Goal: Task Accomplishment & Management: Complete application form

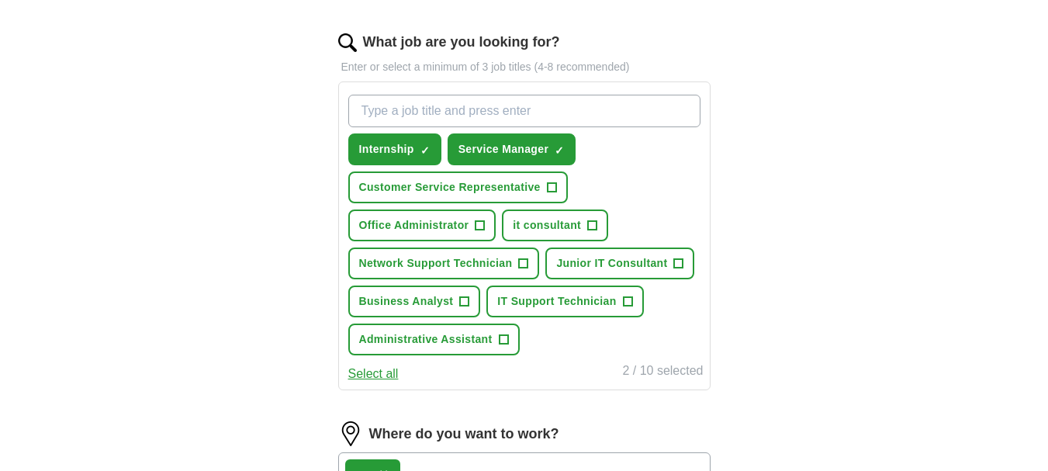
scroll to position [508, 0]
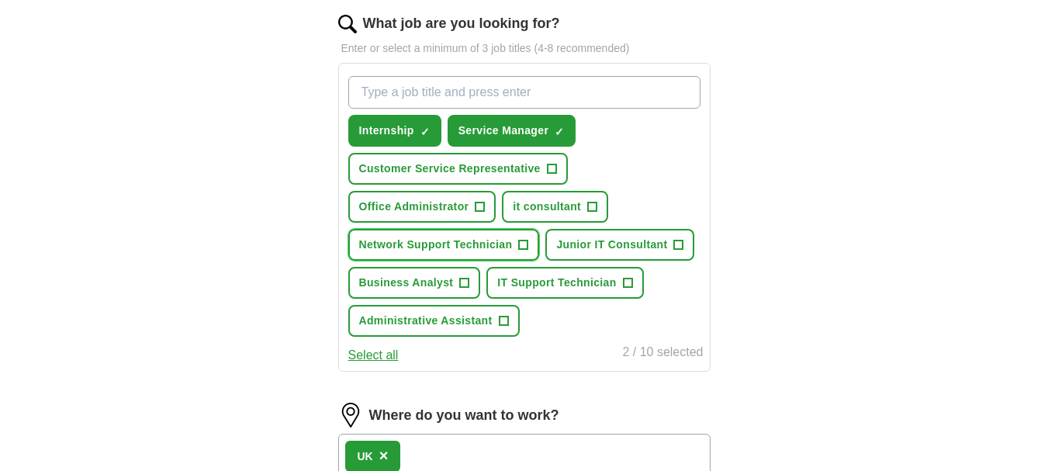
click at [527, 242] on span "+" at bounding box center [523, 245] width 9 height 12
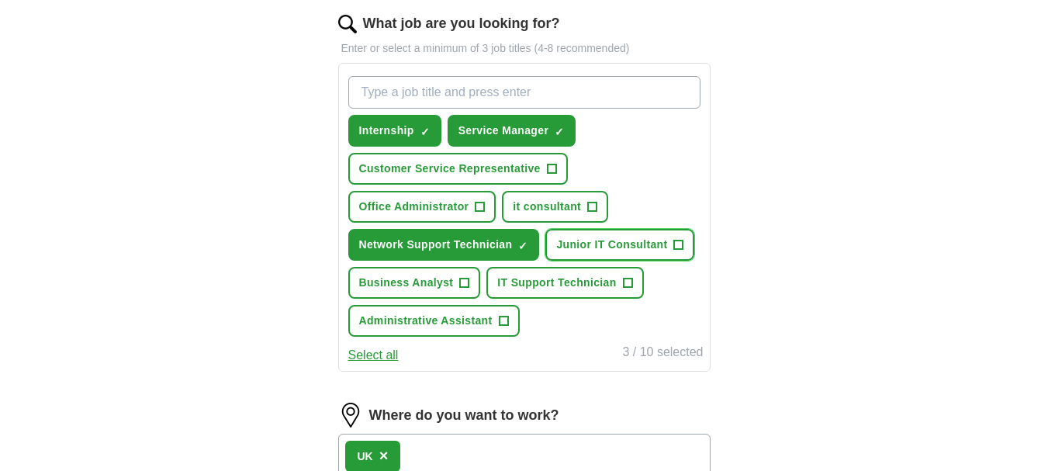
click at [680, 248] on span "+" at bounding box center [678, 245] width 9 height 12
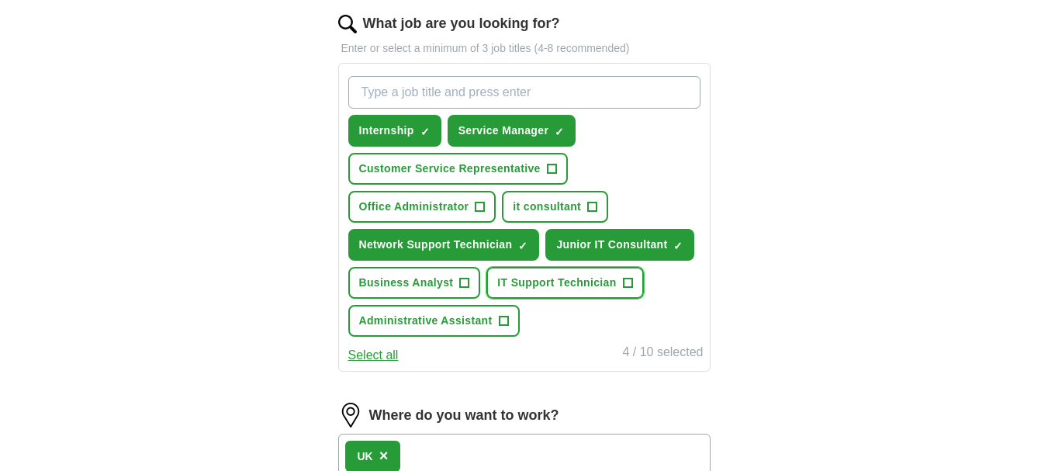
click at [625, 281] on span "+" at bounding box center [627, 283] width 9 height 12
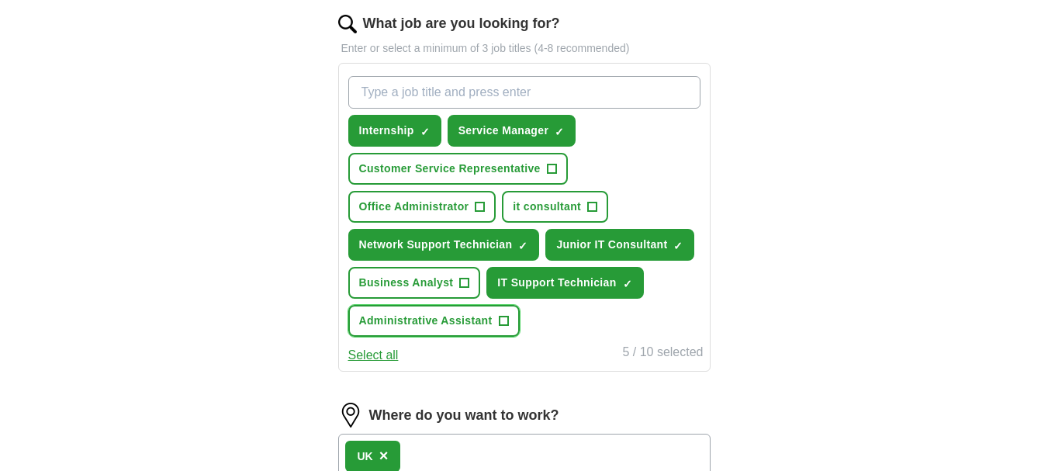
click at [500, 320] on span "+" at bounding box center [503, 321] width 9 height 12
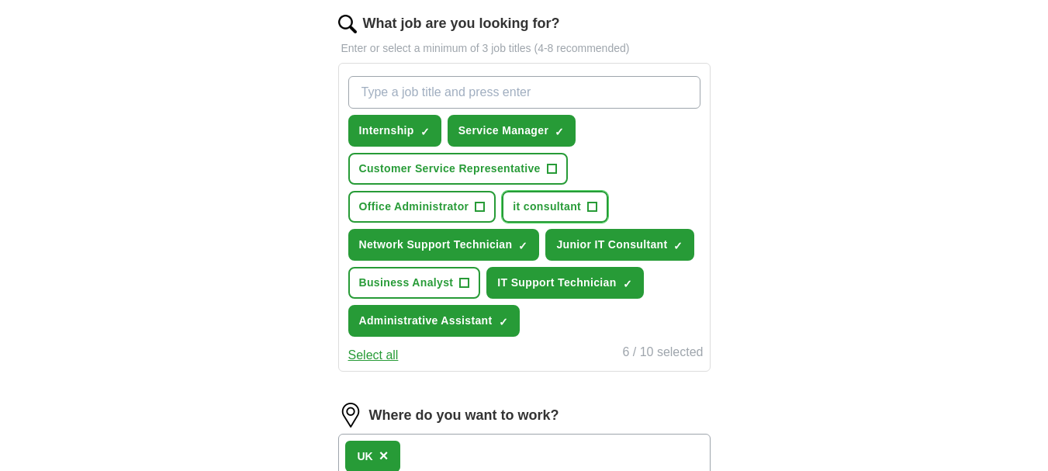
click at [588, 207] on span "+" at bounding box center [592, 207] width 9 height 12
click at [380, 353] on button "Select all" at bounding box center [373, 355] width 50 height 19
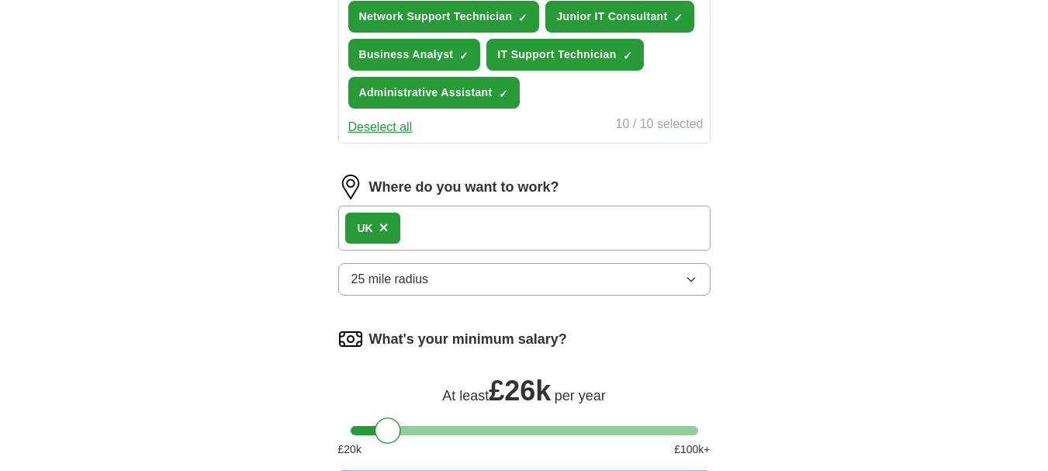
scroll to position [733, 0]
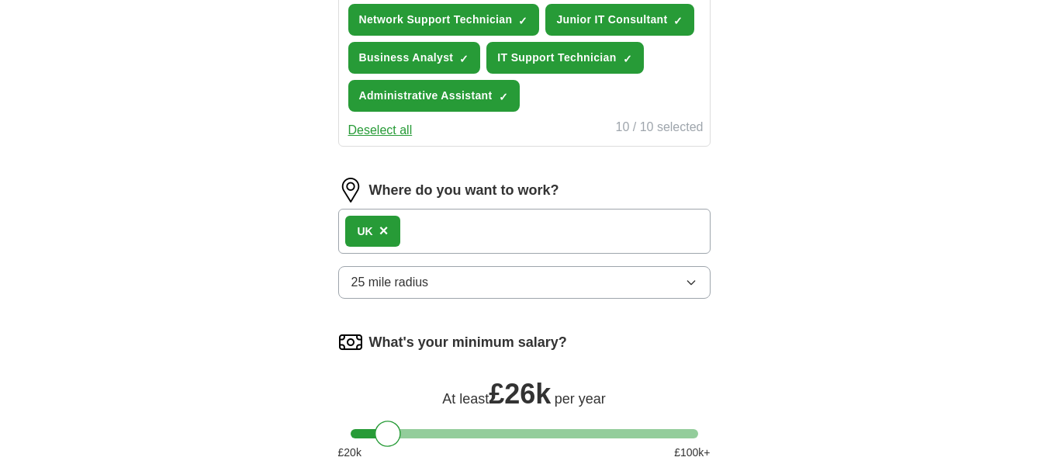
click at [692, 283] on icon "button" at bounding box center [690, 283] width 7 height 4
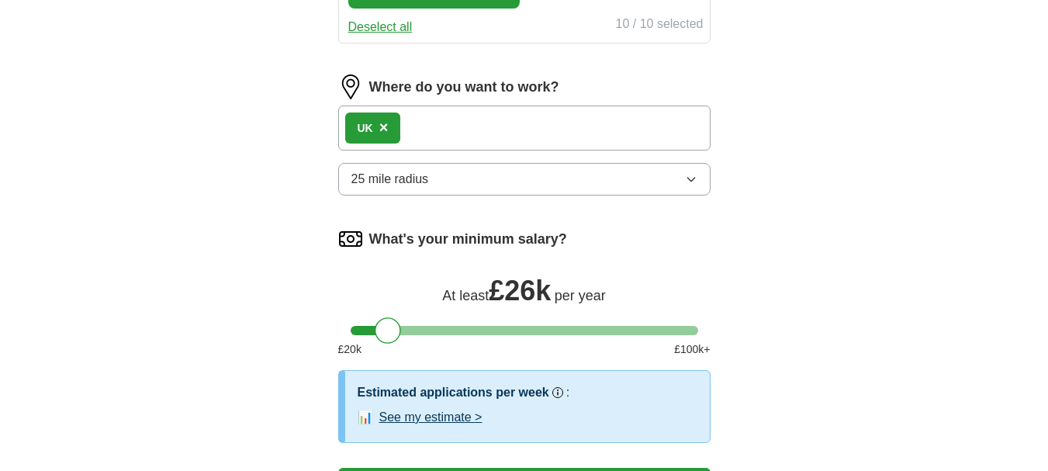
scroll to position [842, 0]
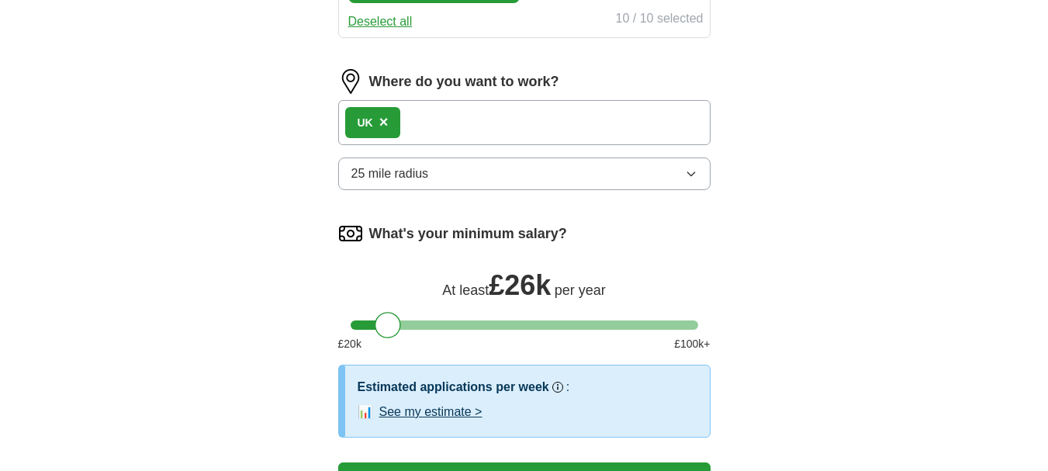
click at [688, 177] on icon "button" at bounding box center [691, 174] width 12 height 12
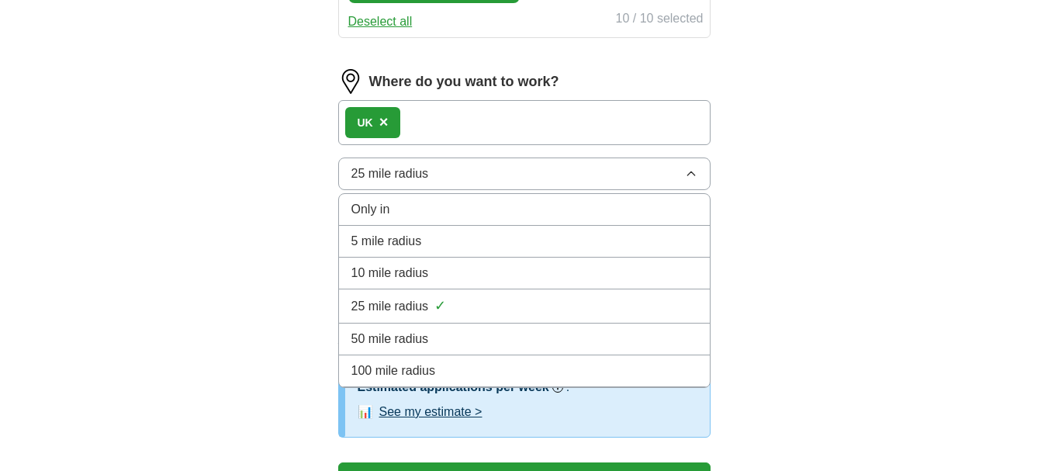
click at [475, 377] on div "100 mile radius" at bounding box center [524, 371] width 346 height 19
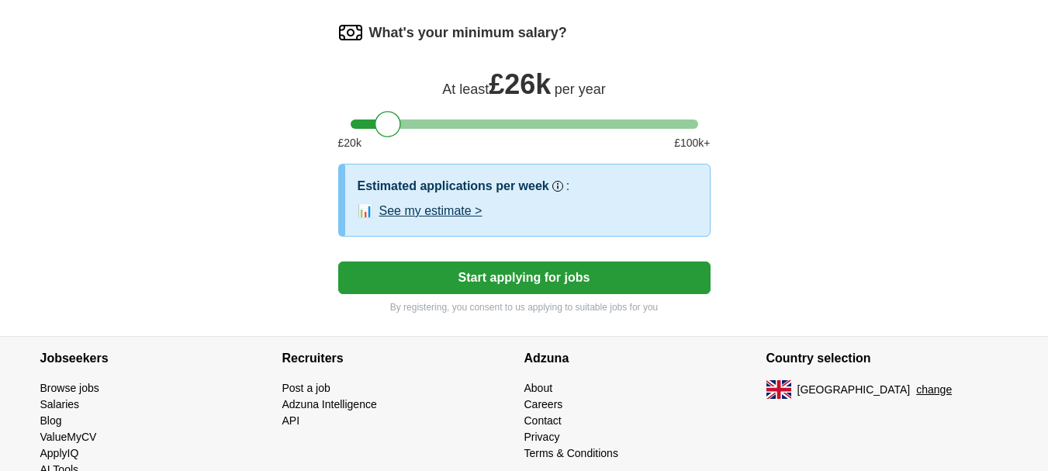
scroll to position [1040, 0]
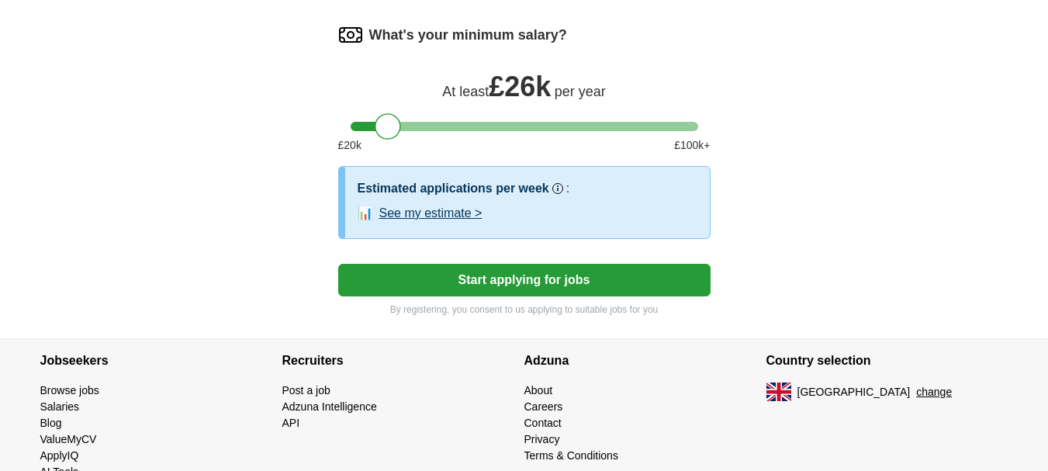
click at [471, 217] on button "See my estimate >" at bounding box center [430, 213] width 103 height 19
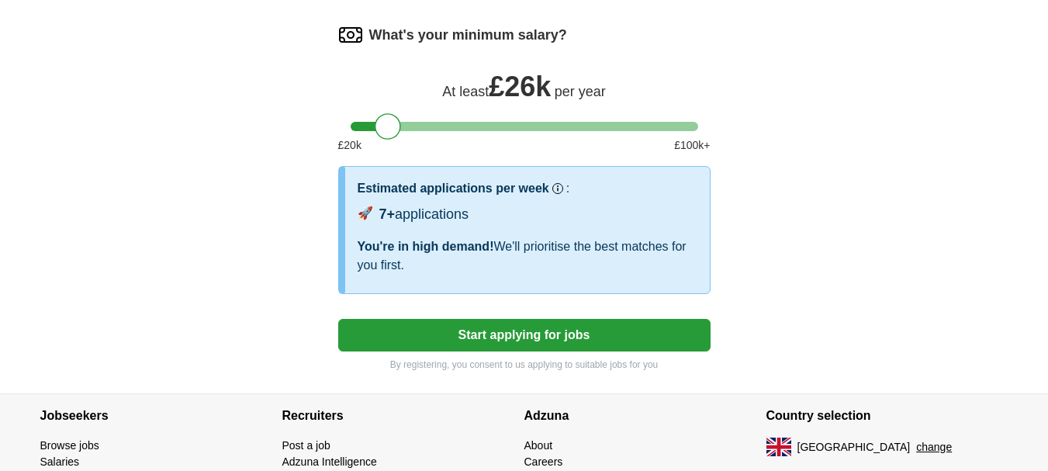
click at [490, 338] on button "Start applying for jobs" at bounding box center [524, 335] width 372 height 33
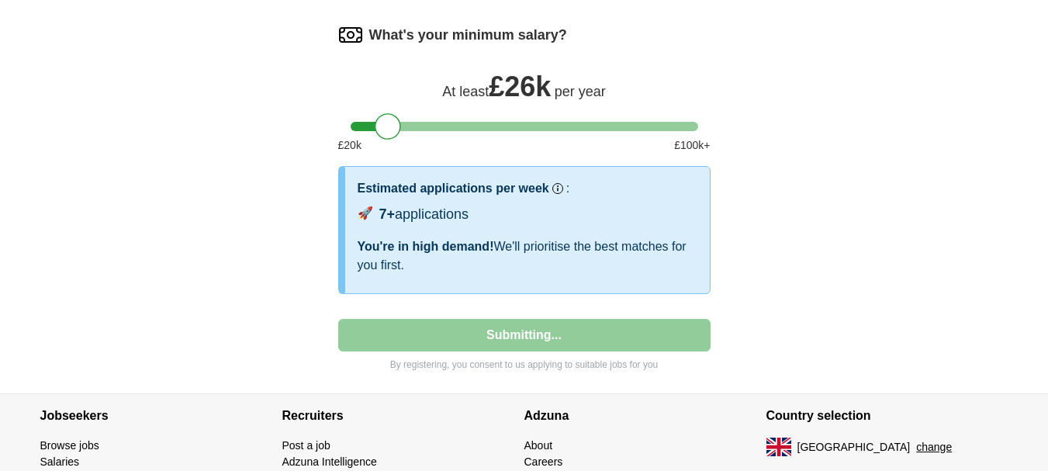
select select "**"
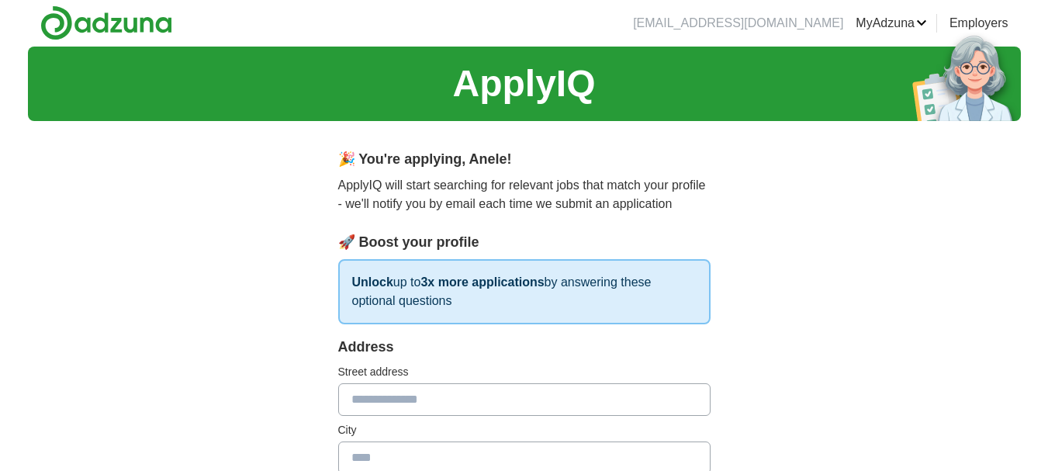
scroll to position [0, 0]
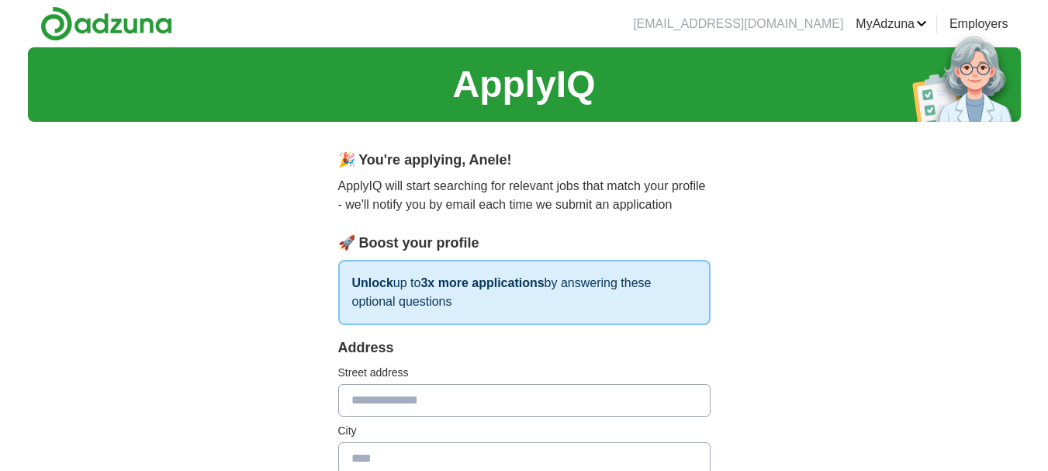
click at [354, 408] on input "text" at bounding box center [524, 400] width 372 height 33
type input "**********"
type input "********"
select select "**"
type input "****"
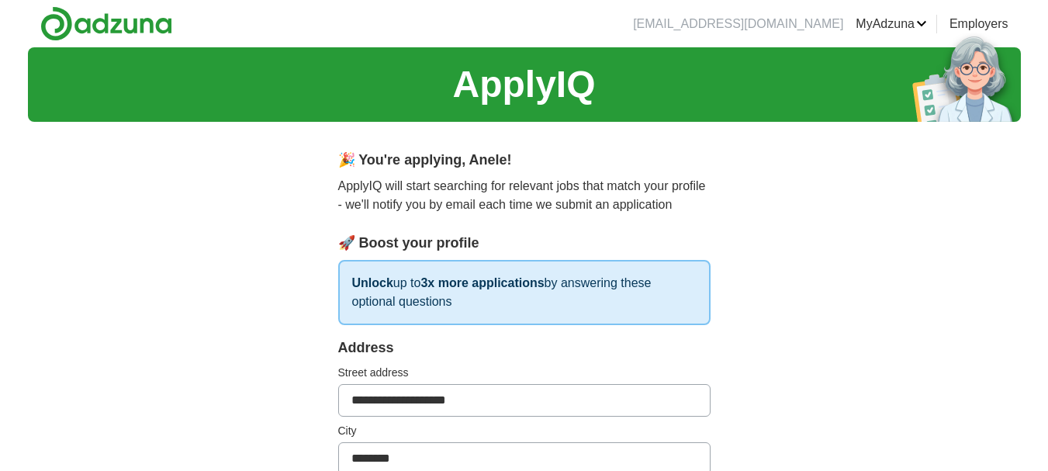
scroll to position [437, 0]
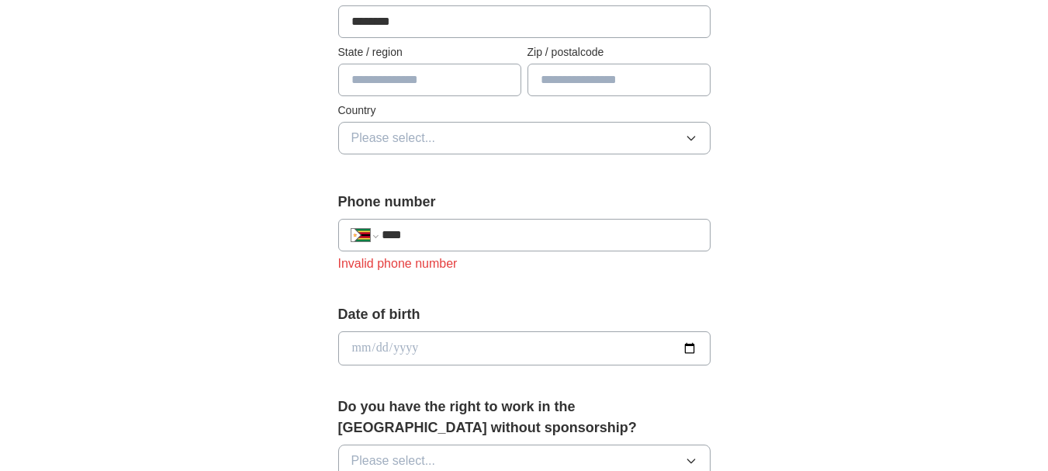
click at [448, 85] on input "text" at bounding box center [429, 80] width 183 height 33
type input "********"
click at [608, 80] on input "text" at bounding box center [619, 80] width 183 height 33
type input "*****"
click at [691, 143] on icon "button" at bounding box center [691, 138] width 12 height 12
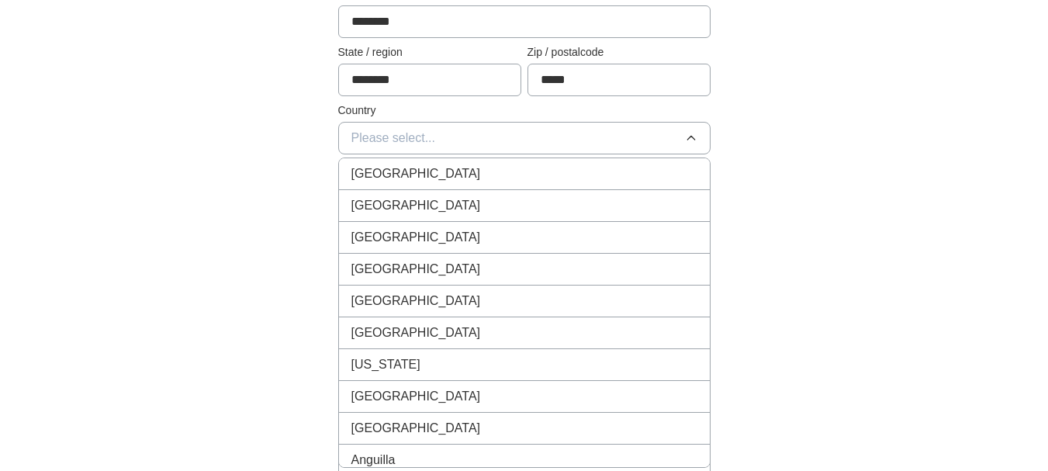
scroll to position [7453, 0]
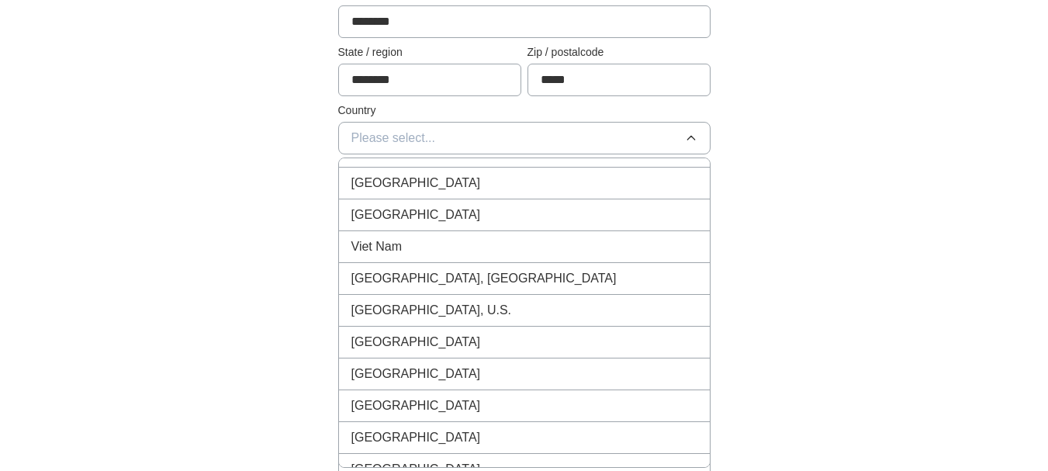
click at [597, 460] on div "[GEOGRAPHIC_DATA]" at bounding box center [524, 469] width 346 height 19
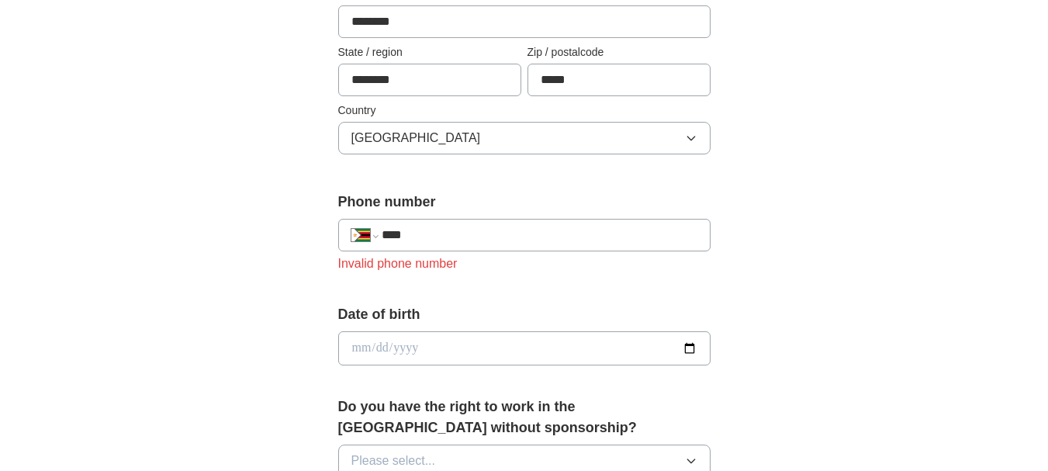
click at [417, 227] on input "****" at bounding box center [539, 235] width 315 height 19
type input "**********"
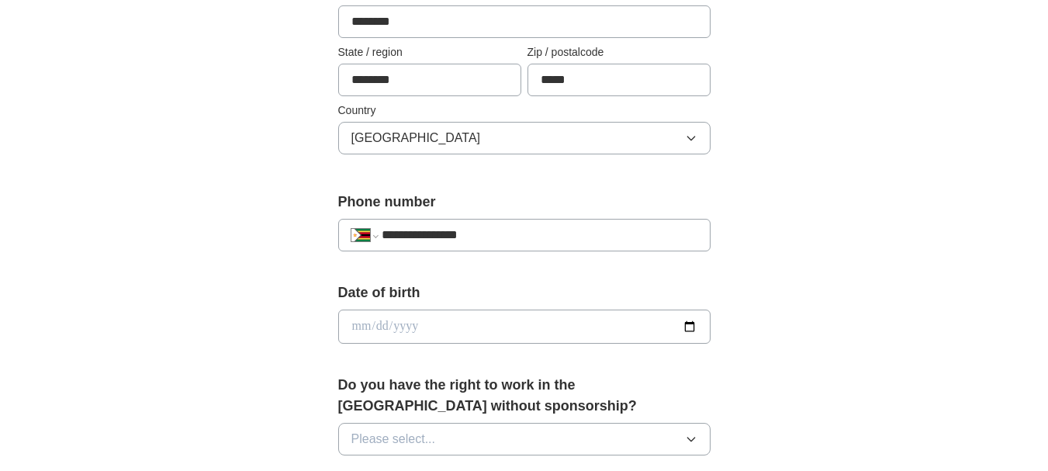
click at [369, 327] on input "date" at bounding box center [524, 327] width 372 height 34
type input "**********"
click at [689, 439] on icon "button" at bounding box center [690, 440] width 7 height 4
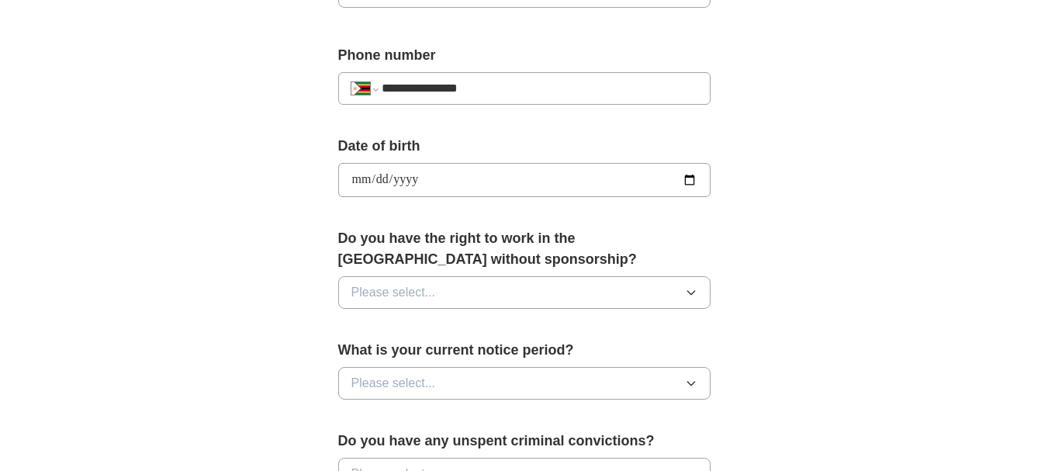
scroll to position [595, 0]
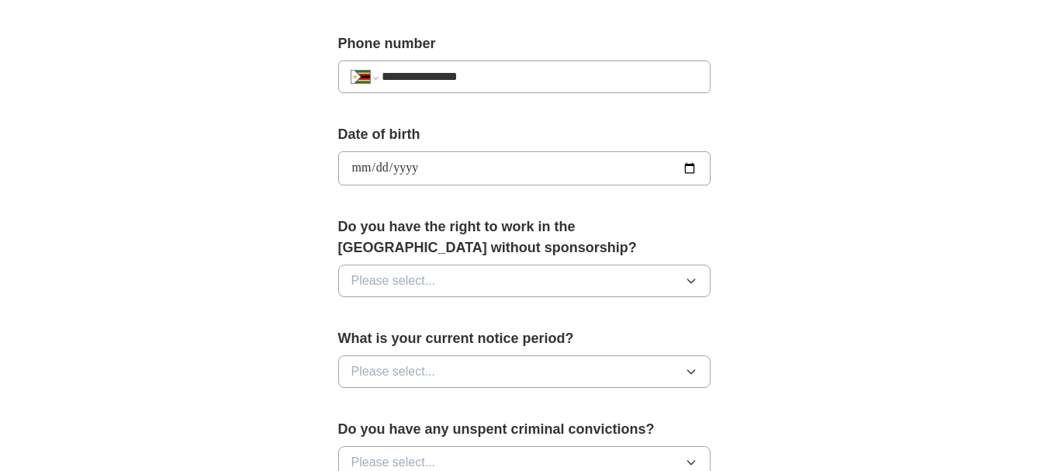
click at [375, 277] on span "Please select..." at bounding box center [393, 281] width 85 height 19
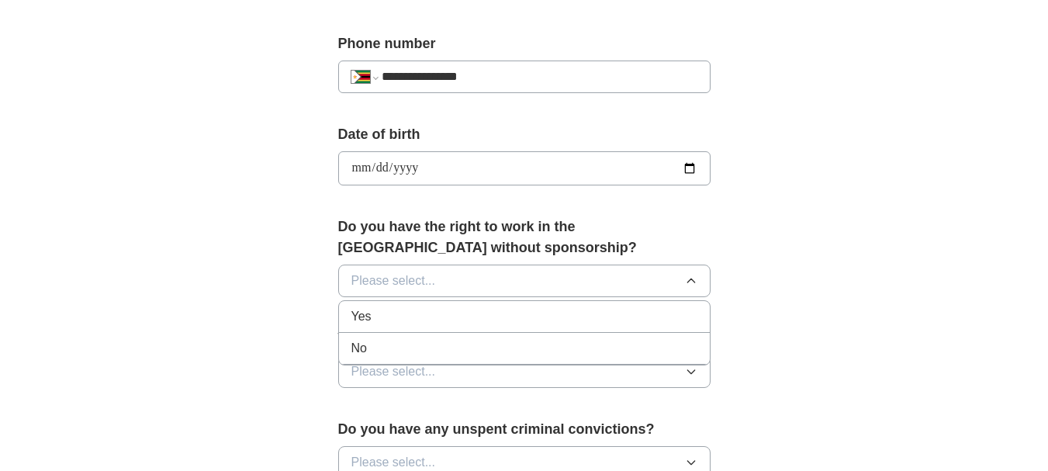
click at [357, 348] on span "No" at bounding box center [359, 348] width 16 height 19
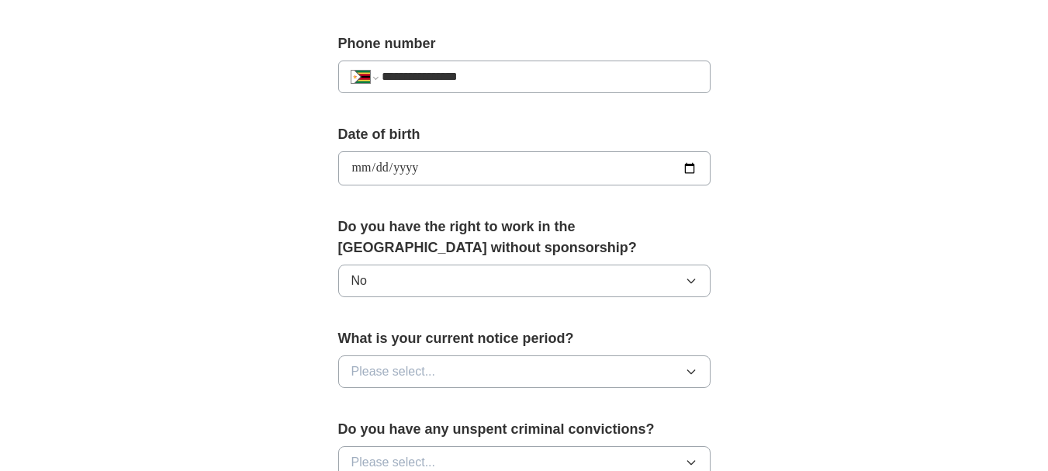
click at [364, 365] on span "Please select..." at bounding box center [393, 371] width 85 height 19
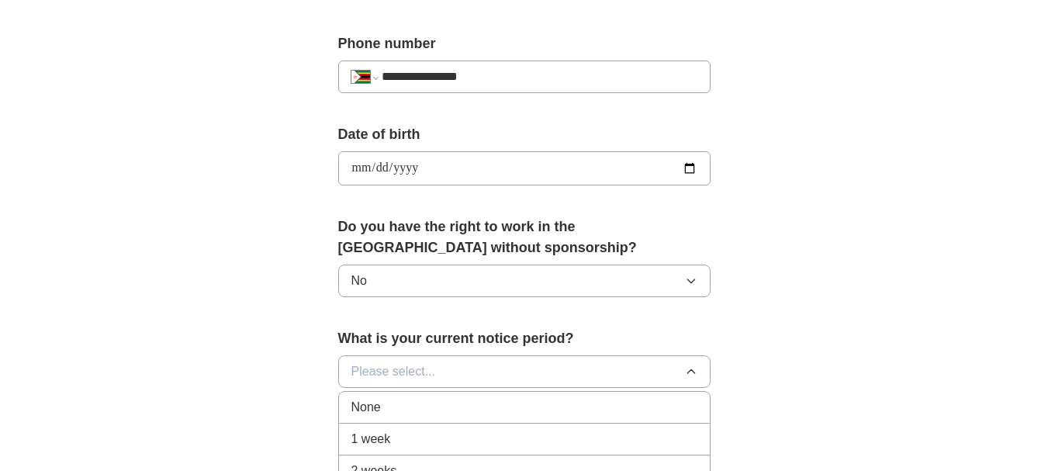
click at [370, 407] on span "None" at bounding box center [365, 407] width 29 height 19
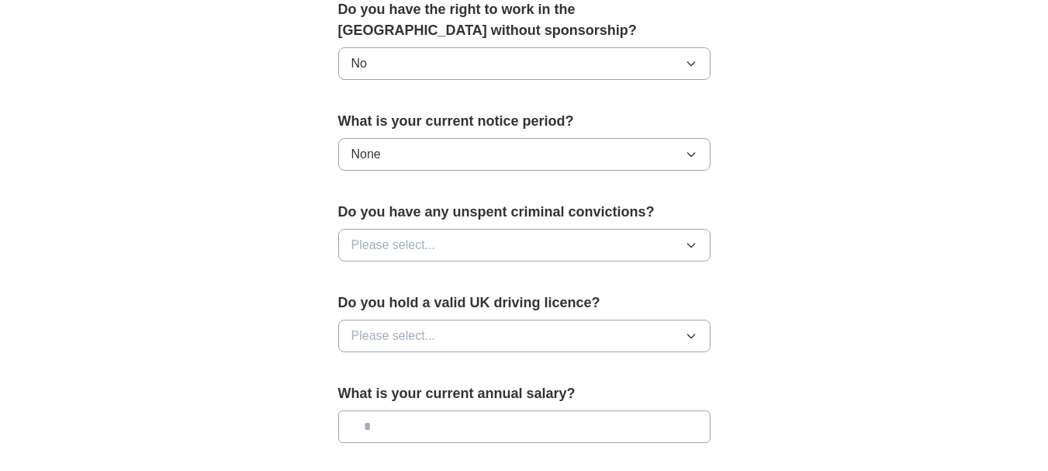
scroll to position [815, 0]
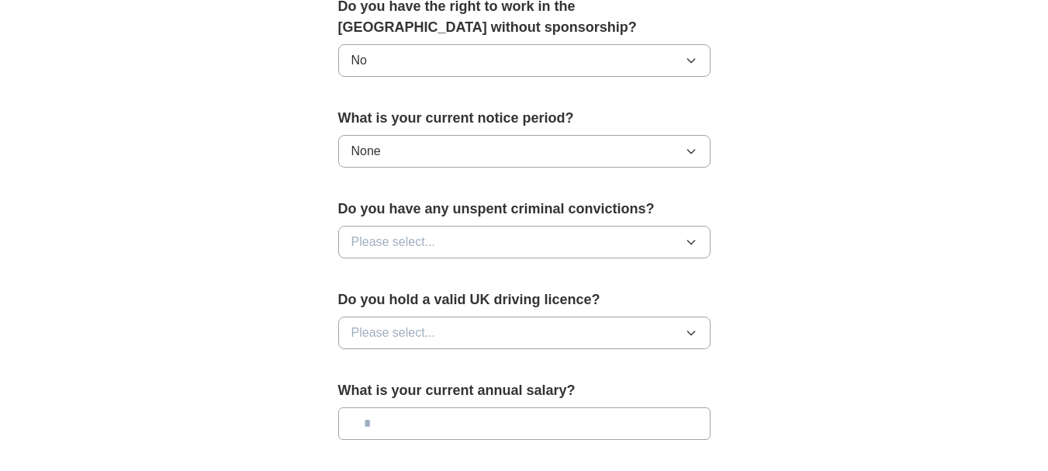
click at [691, 241] on icon "button" at bounding box center [691, 242] width 12 height 12
click at [529, 299] on li "No" at bounding box center [524, 310] width 371 height 32
click at [692, 333] on icon "button" at bounding box center [691, 333] width 12 height 12
click at [535, 397] on div "No" at bounding box center [524, 400] width 346 height 19
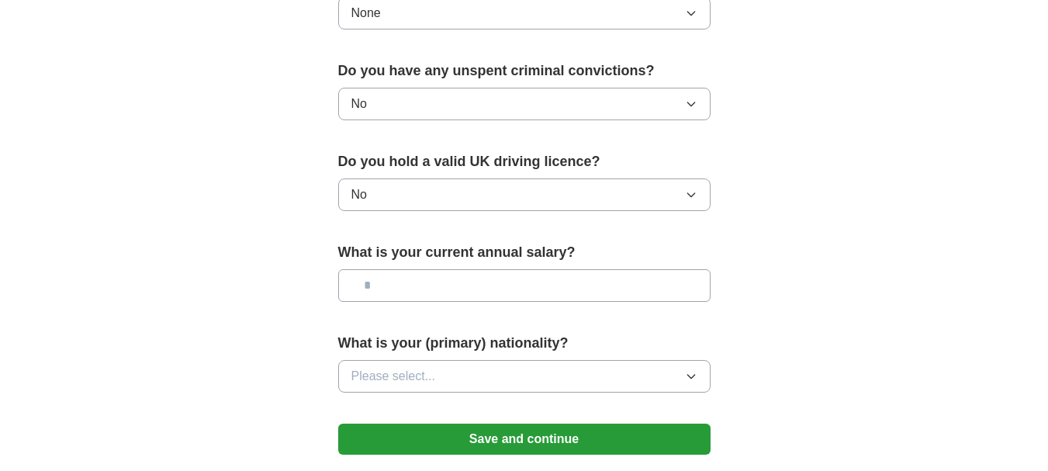
scroll to position [993, 0]
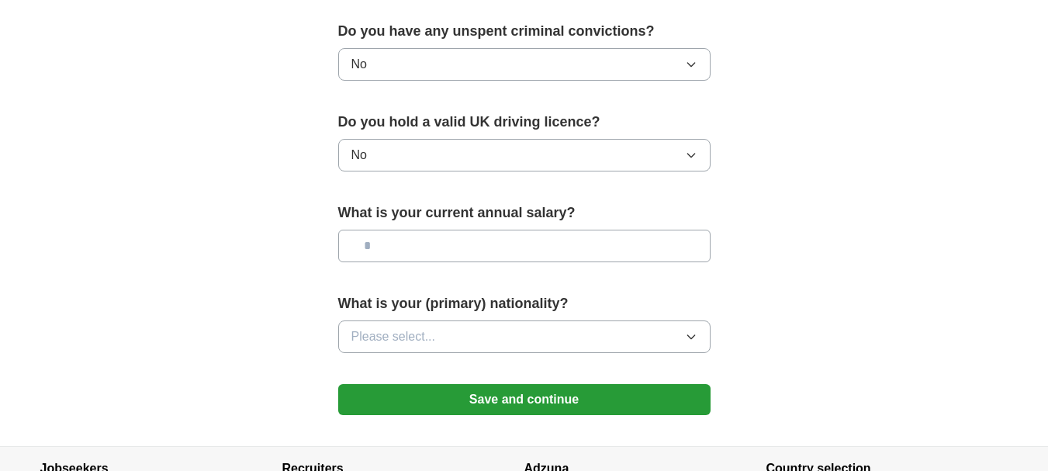
click at [379, 250] on input "text" at bounding box center [524, 246] width 372 height 33
click at [372, 242] on input "text" at bounding box center [524, 246] width 372 height 33
type input "**"
click at [396, 331] on span "Please select..." at bounding box center [393, 336] width 85 height 19
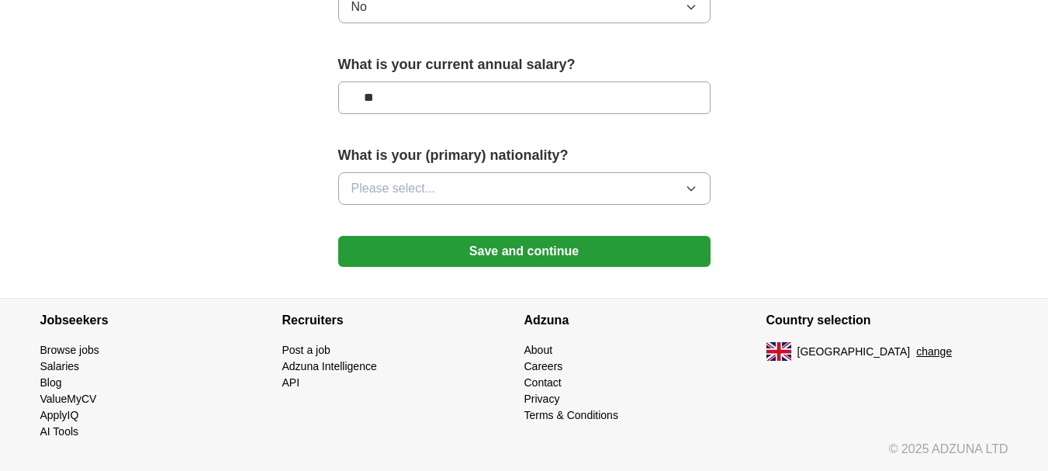
click at [369, 177] on button "Please select..." at bounding box center [524, 188] width 372 height 33
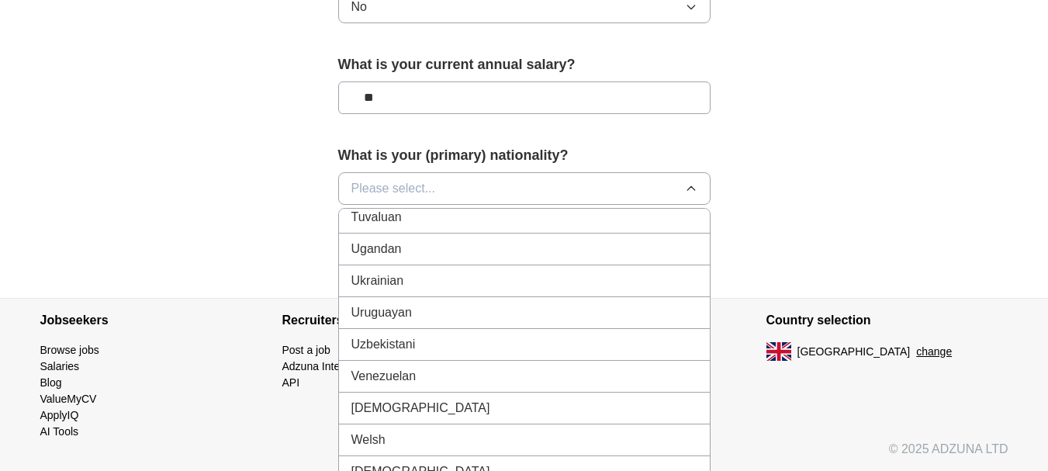
scroll to position [5831, 0]
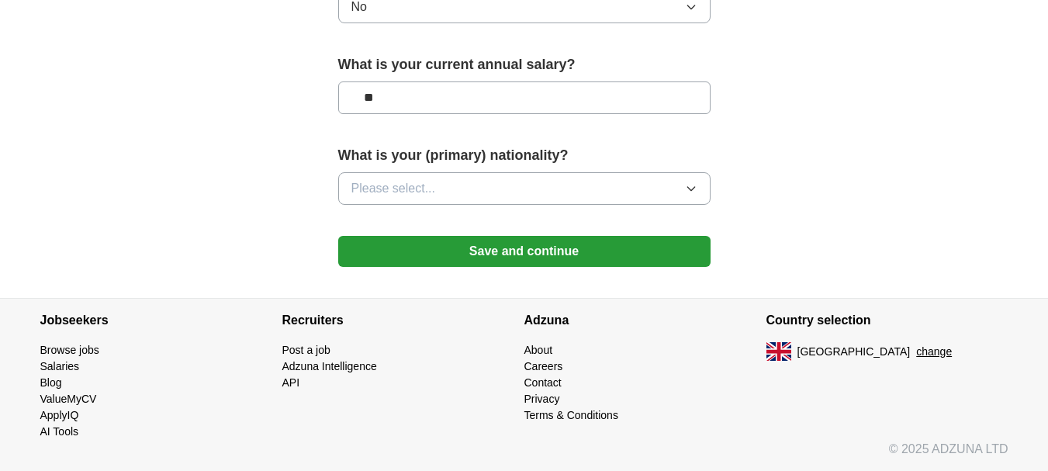
click at [691, 186] on icon "button" at bounding box center [691, 188] width 12 height 12
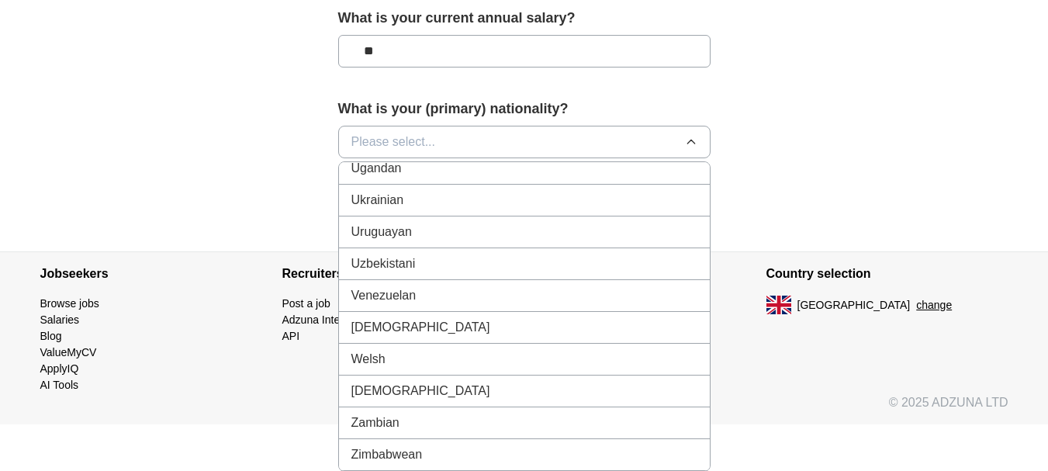
scroll to position [1189, 0]
click at [489, 454] on div "Zimbabwean" at bounding box center [524, 454] width 346 height 19
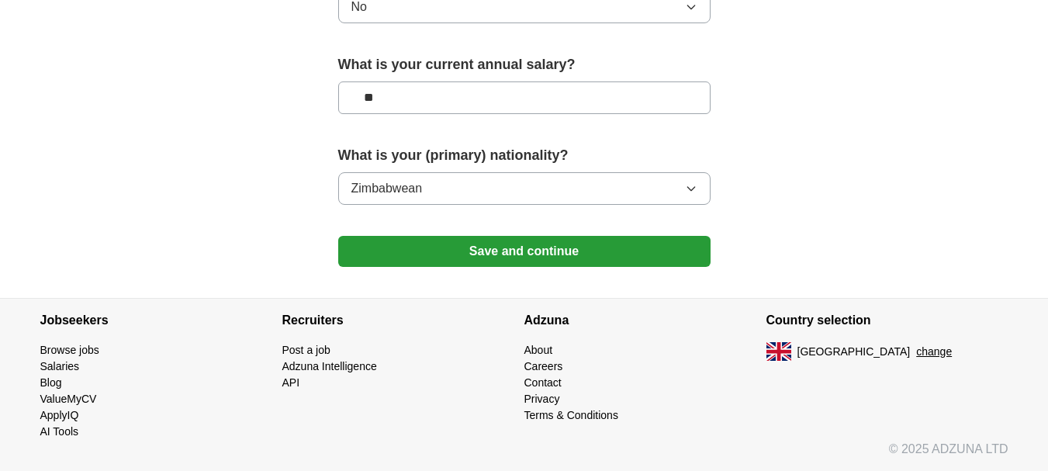
scroll to position [1141, 0]
click at [513, 248] on button "Save and continue" at bounding box center [524, 251] width 372 height 31
